Goal: Task Accomplishment & Management: Use online tool/utility

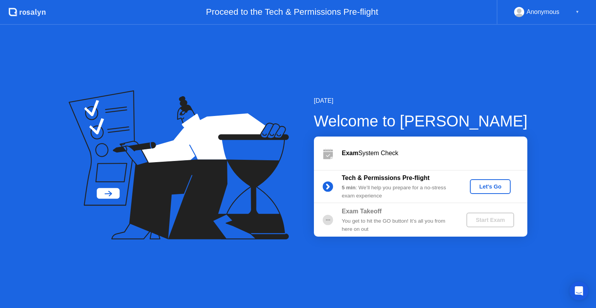
click at [487, 183] on div "Let's Go" at bounding box center [490, 186] width 35 height 6
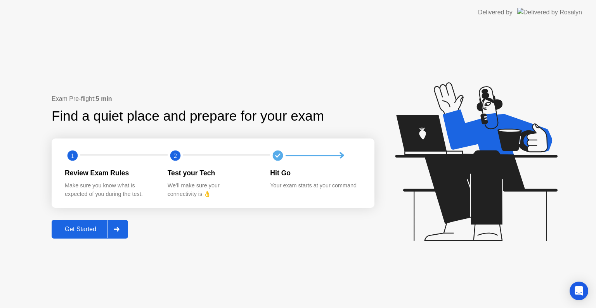
click at [73, 238] on button "Get Started" at bounding box center [90, 229] width 76 height 19
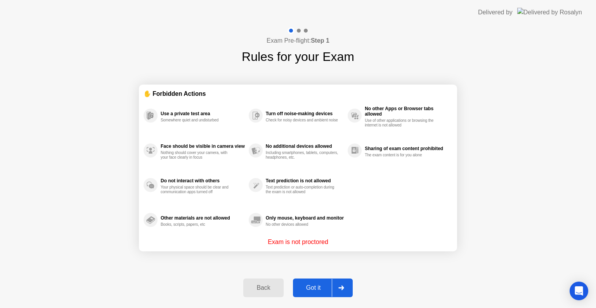
click at [318, 285] on div "Got it" at bounding box center [313, 287] width 36 height 7
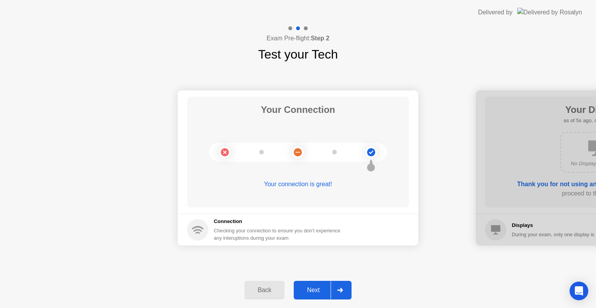
click at [318, 287] on div "Next" at bounding box center [313, 290] width 35 height 7
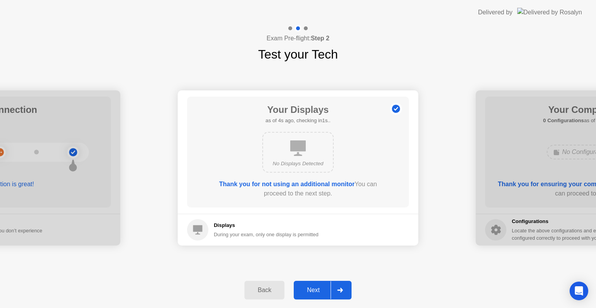
click at [318, 287] on div "Next" at bounding box center [313, 290] width 35 height 7
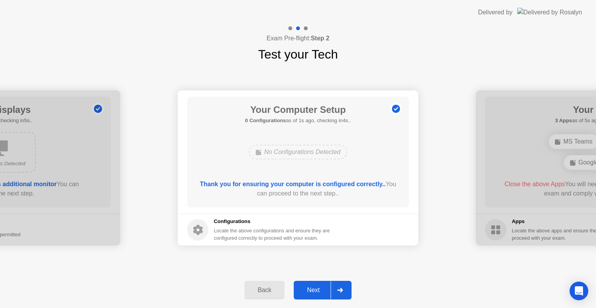
click at [318, 287] on div "Next" at bounding box center [313, 290] width 35 height 7
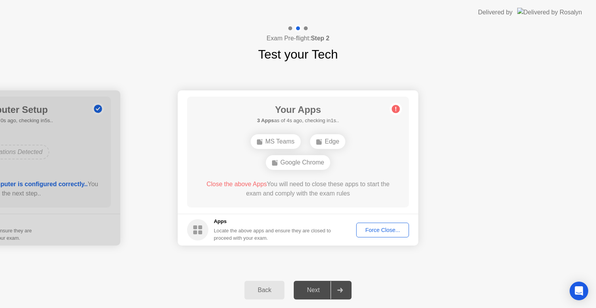
click at [388, 228] on div "Force Close..." at bounding box center [382, 230] width 47 height 6
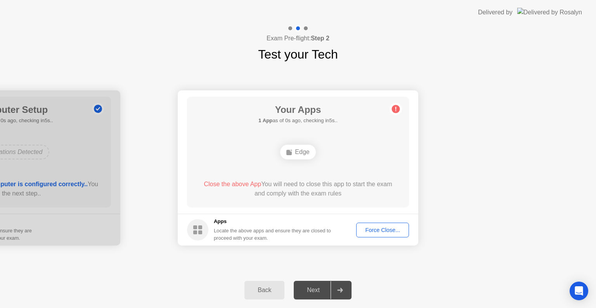
click at [390, 232] on div "Force Close..." at bounding box center [382, 230] width 47 height 6
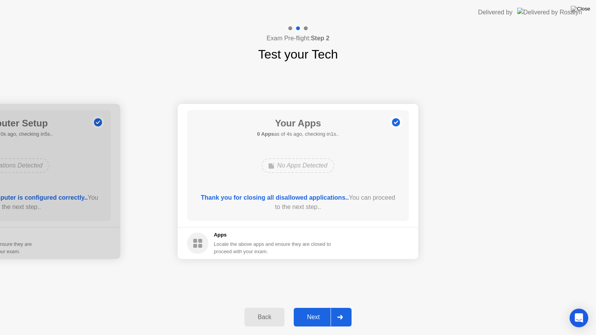
click at [307, 307] on div "Next" at bounding box center [313, 317] width 35 height 7
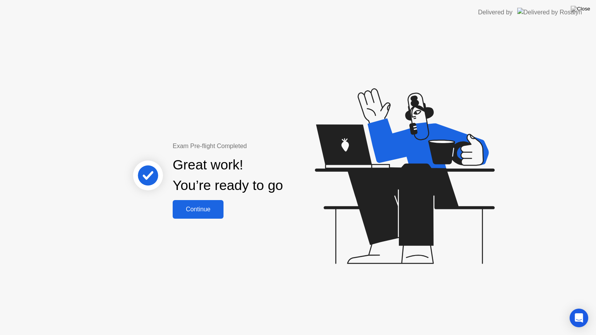
click at [200, 213] on div "Continue" at bounding box center [198, 209] width 46 height 7
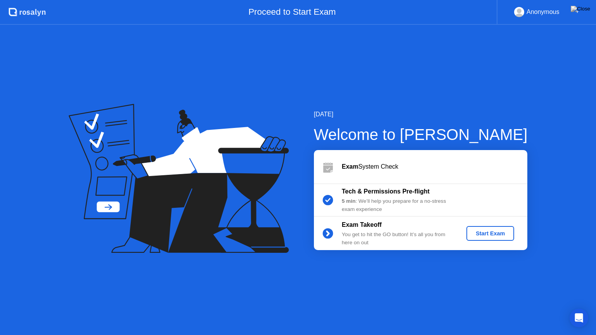
click at [482, 232] on div "Start Exam" at bounding box center [489, 233] width 41 height 6
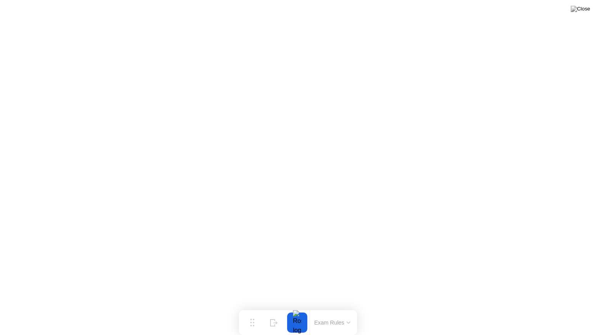
click at [346, 307] on button "Exam Rules" at bounding box center [332, 322] width 41 height 7
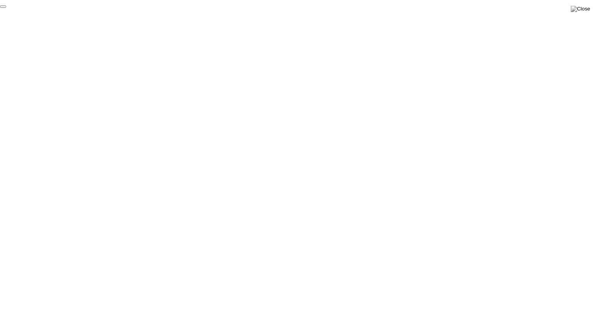
click div "End Proctoring Session"
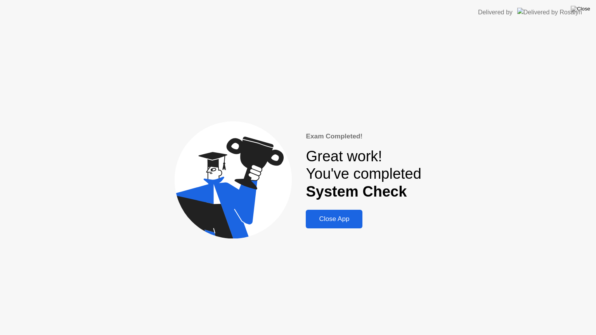
click at [338, 225] on button "Close App" at bounding box center [334, 219] width 57 height 19
